Goal: Task Accomplishment & Management: Manage account settings

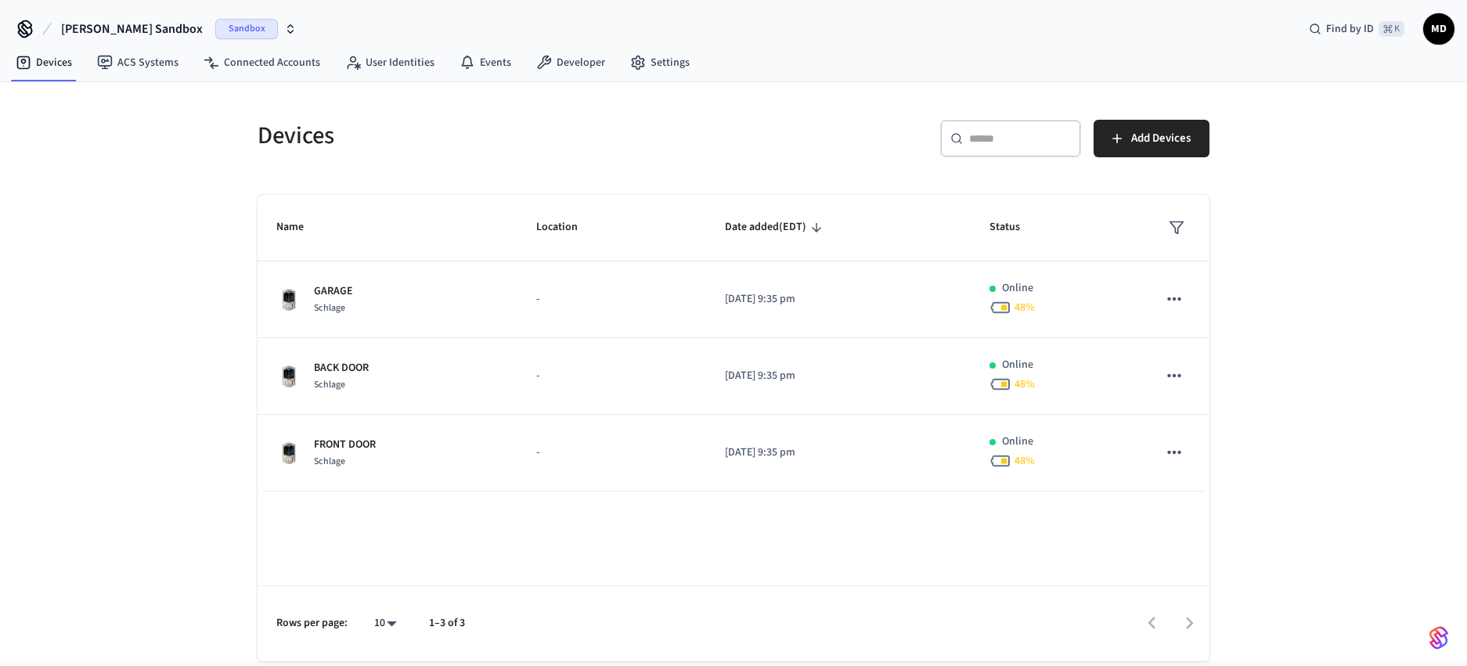
click at [215, 28] on span "Sandbox" at bounding box center [246, 29] width 63 height 20
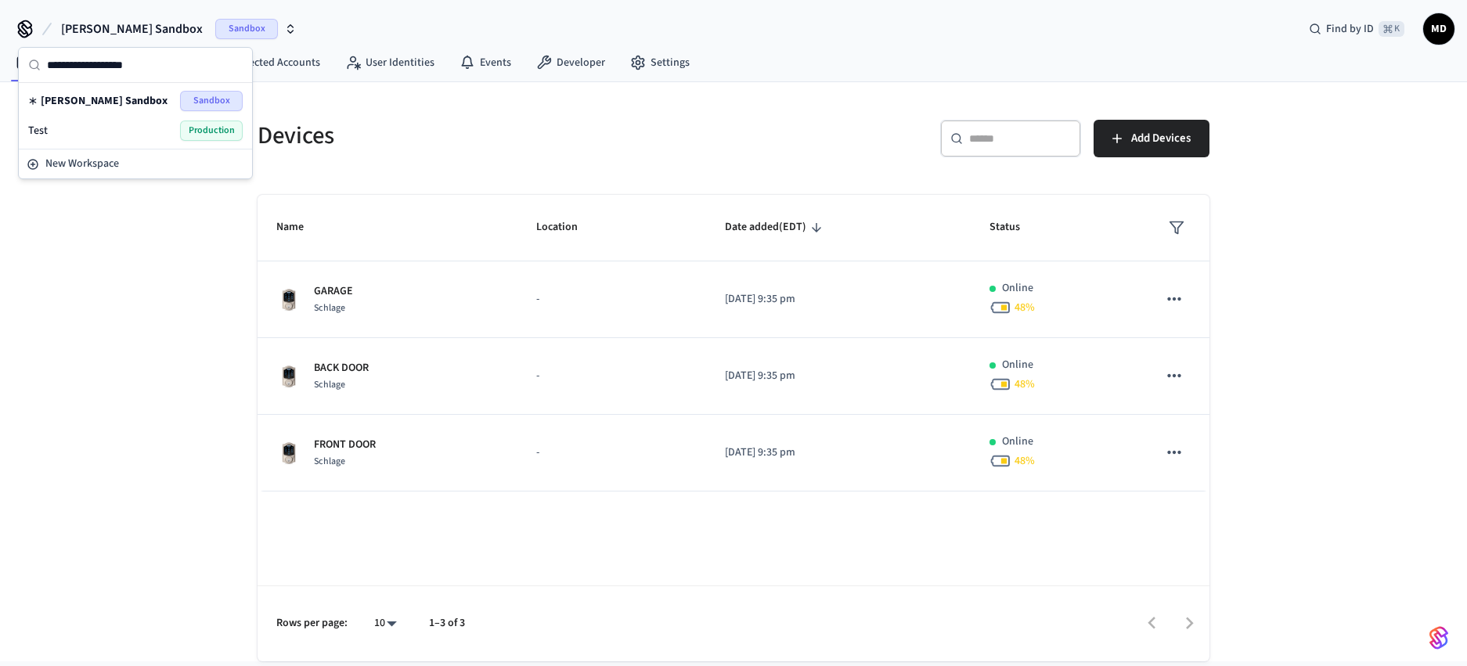
click at [203, 124] on span "Production" at bounding box center [211, 131] width 63 height 20
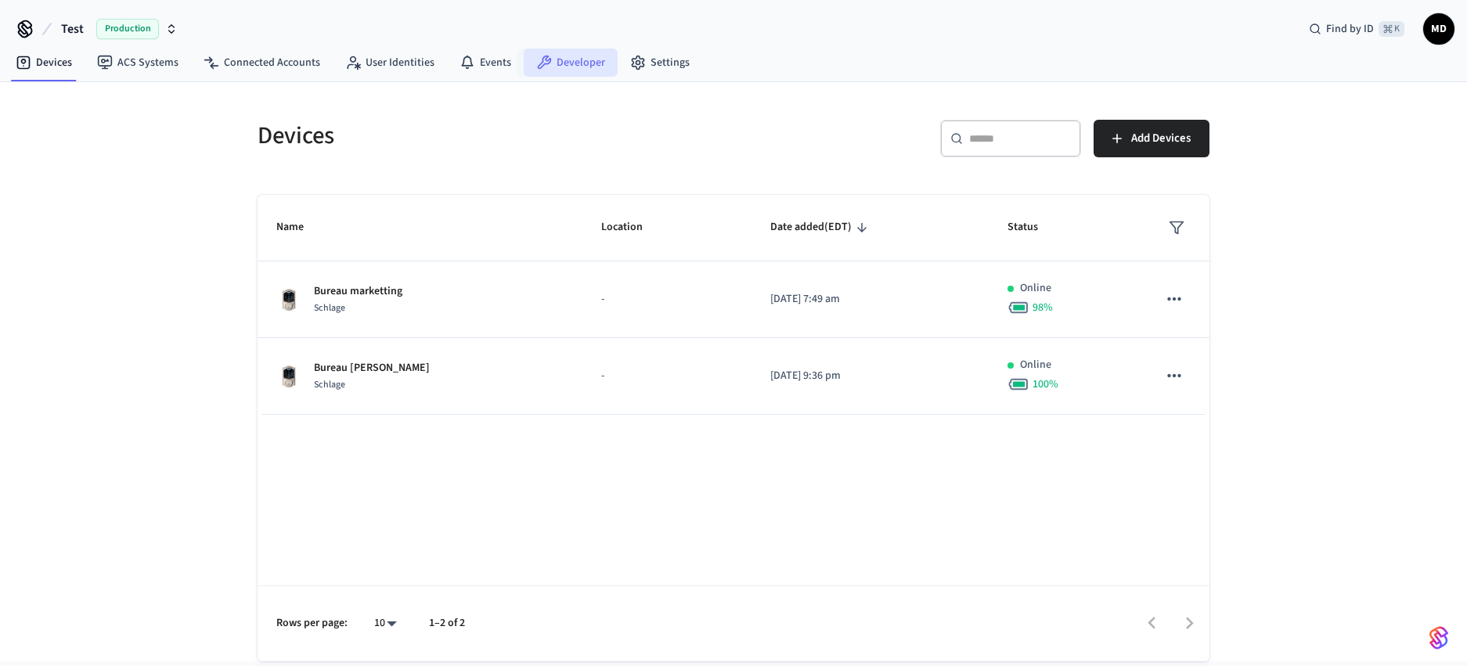
click at [578, 63] on link "Developer" at bounding box center [571, 63] width 94 height 28
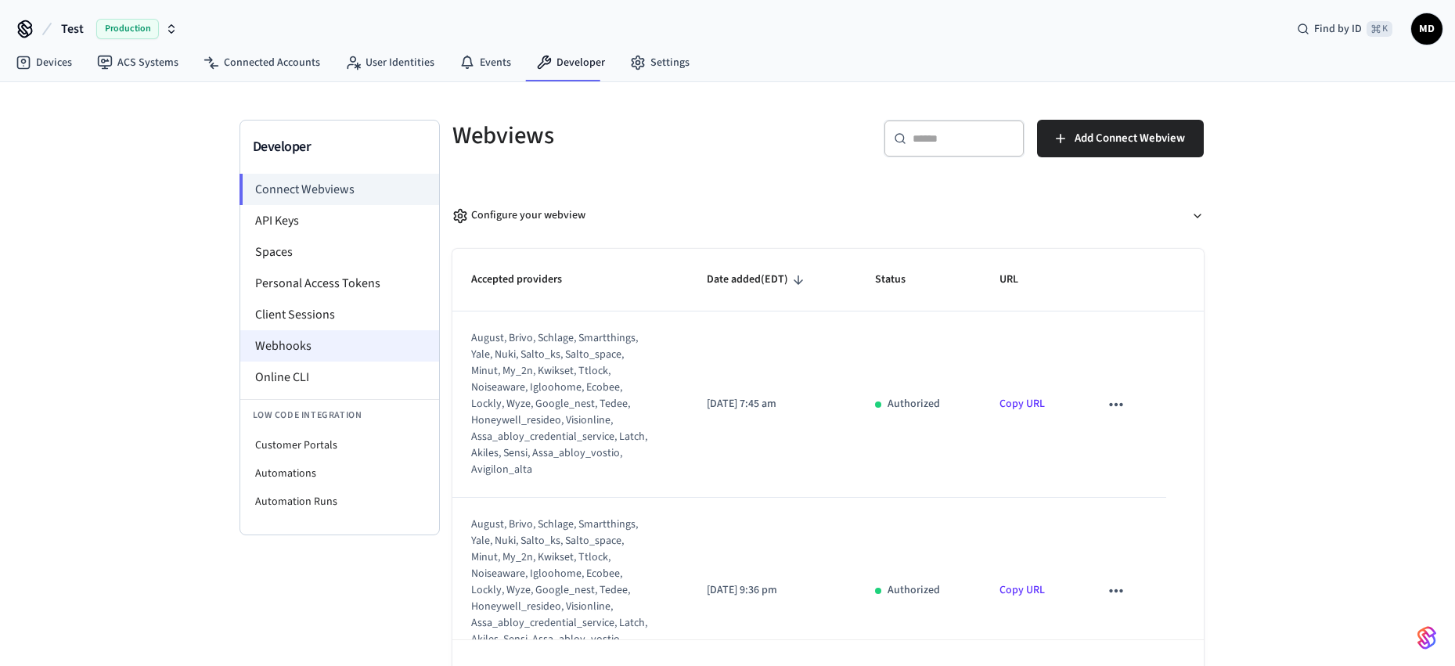
click at [319, 342] on li "Webhooks" at bounding box center [339, 345] width 199 height 31
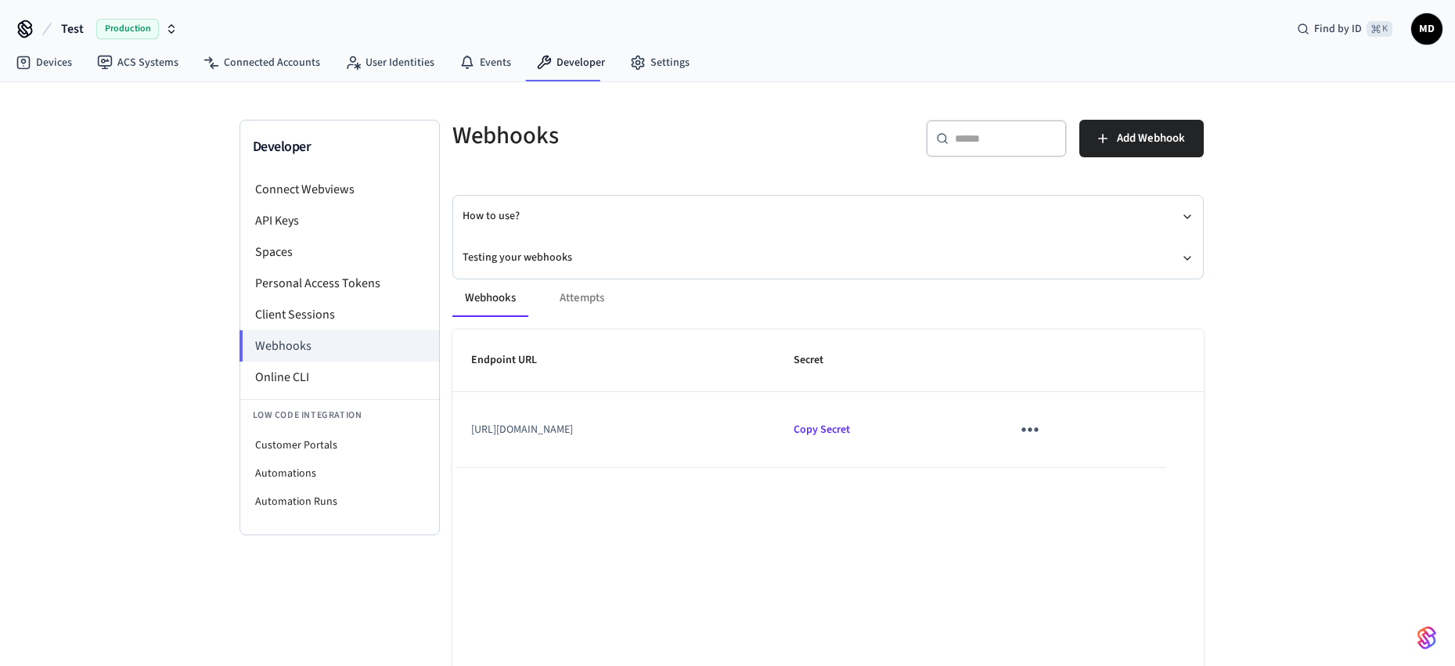
click at [1048, 426] on button "sticky table" at bounding box center [1029, 429] width 37 height 37
click at [1095, 476] on li "Edit" at bounding box center [1097, 482] width 74 height 42
